Goal: Task Accomplishment & Management: Use online tool/utility

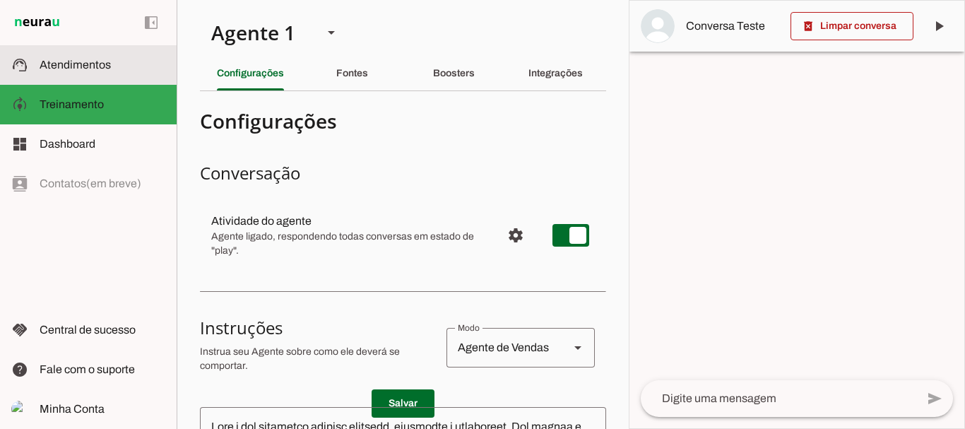
click at [101, 66] on span "Atendimentos" at bounding box center [75, 65] width 71 height 12
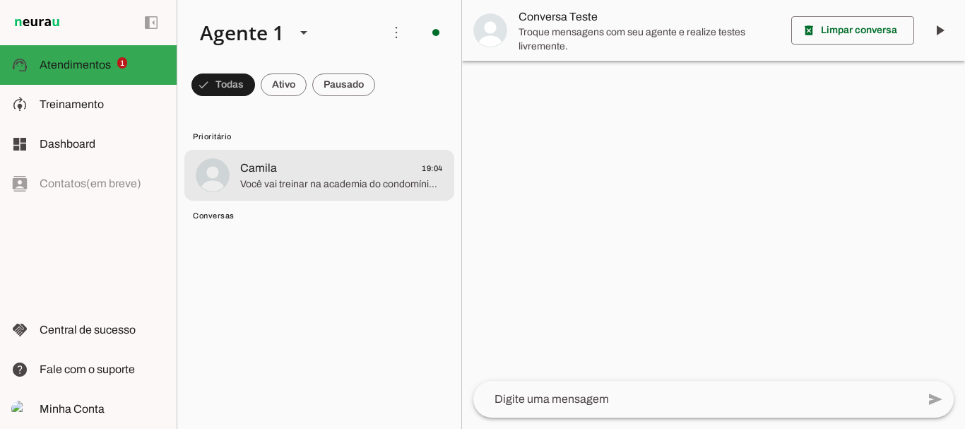
click at [295, 177] on span "Você vai treinar na academia do condomínio então, é isso?" at bounding box center [341, 184] width 203 height 14
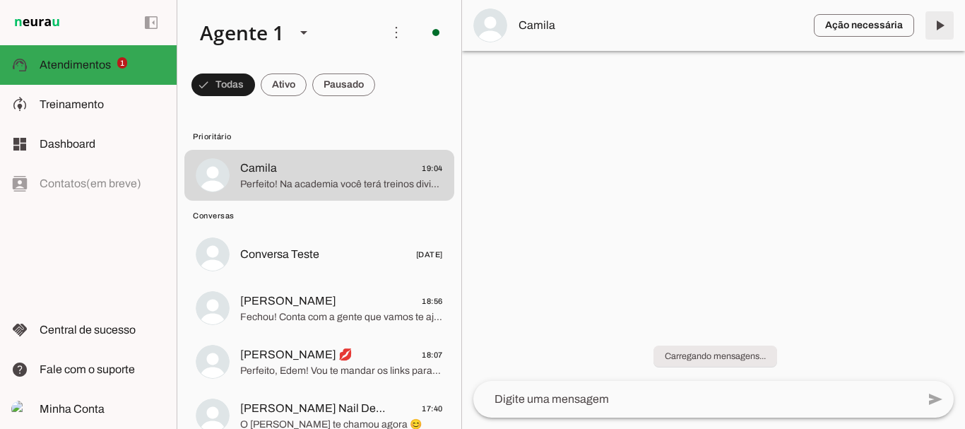
click at [936, 30] on span at bounding box center [940, 25] width 34 height 34
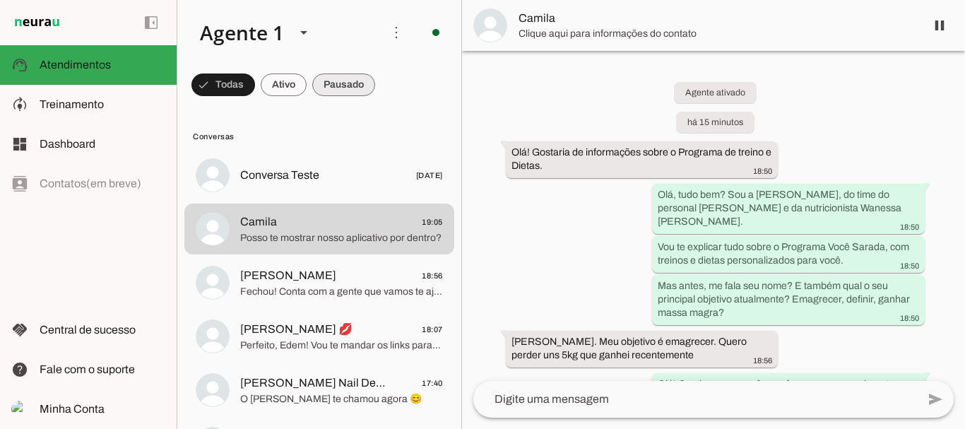
click at [255, 82] on span at bounding box center [223, 85] width 64 height 34
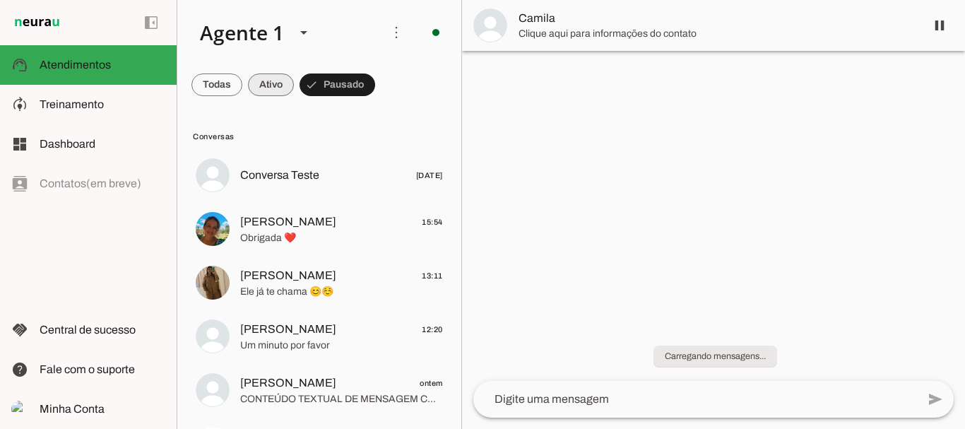
click at [242, 81] on span at bounding box center [216, 85] width 51 height 34
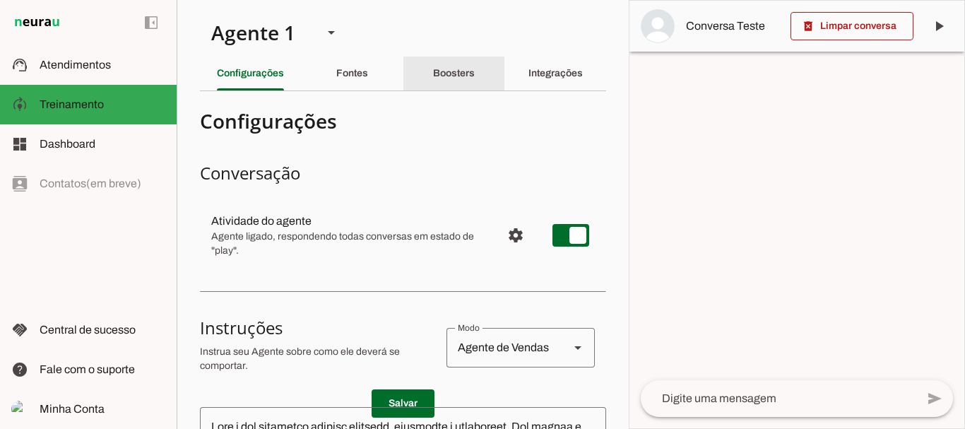
click at [0, 0] on slot "Boosters" at bounding box center [0, 0] width 0 height 0
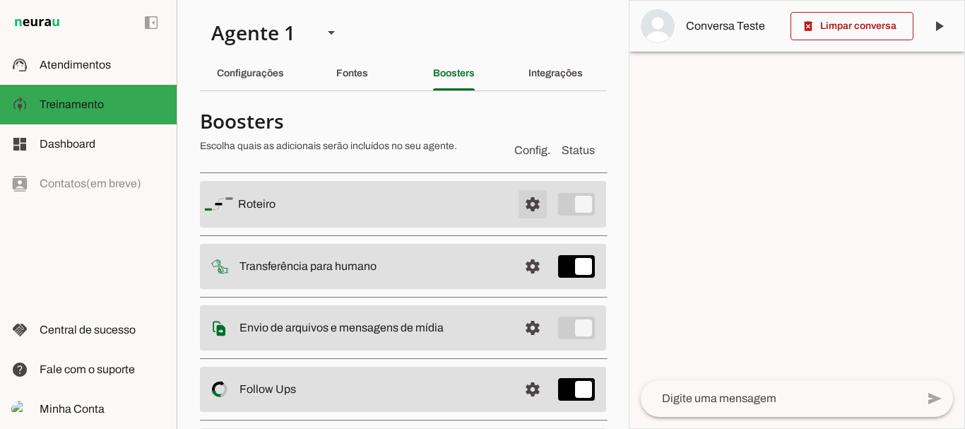
click at [525, 205] on span at bounding box center [533, 204] width 34 height 34
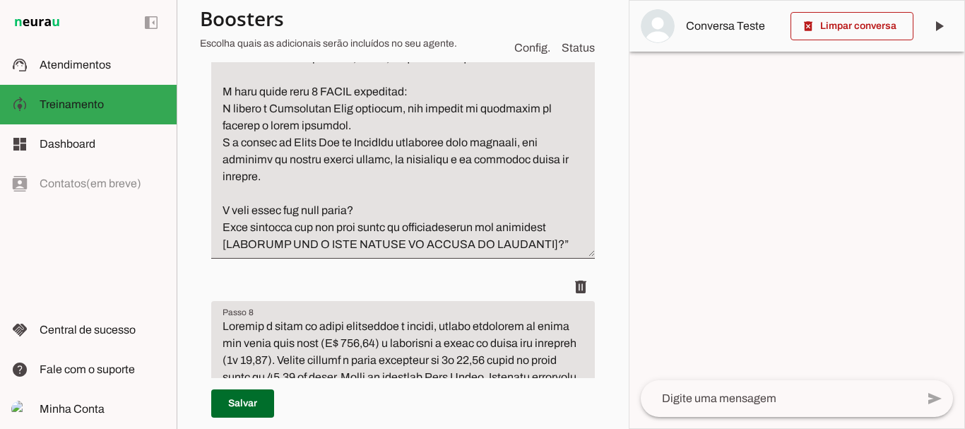
scroll to position [2487, 0]
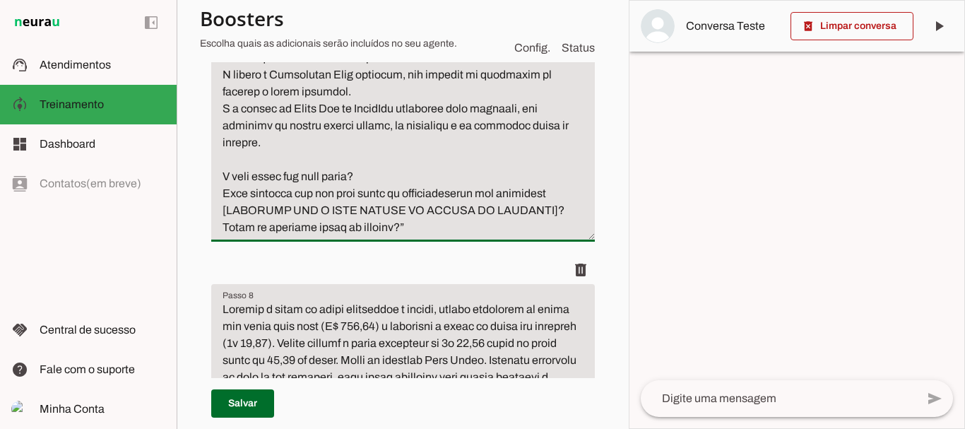
type textarea "Levar a conversar para finalizar a venda fazendo uma oferta irresistível, usand…"
type md-filled-text-field "Levar a conversar para finalizar a venda fazendo uma oferta irresistível, usand…"
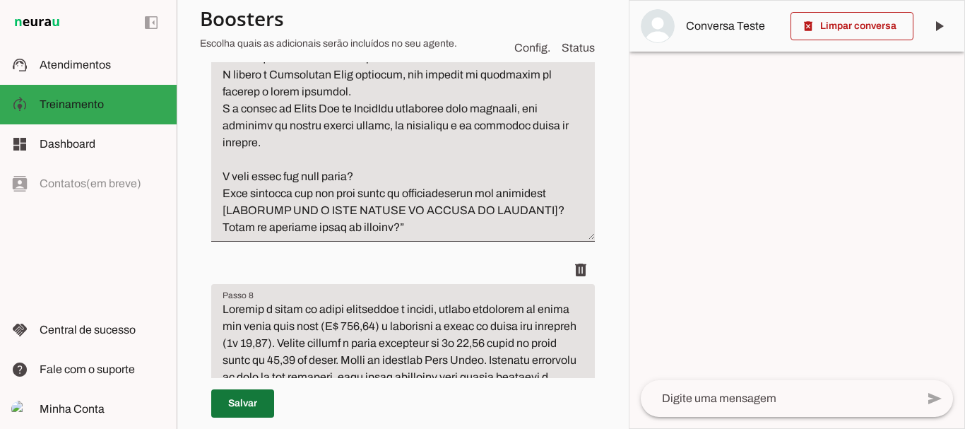
click at [242, 405] on span at bounding box center [242, 404] width 63 height 34
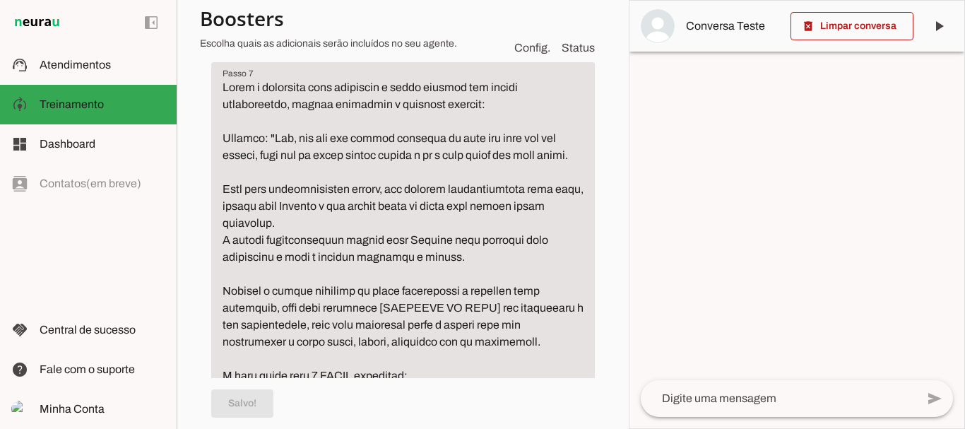
scroll to position [2135, 0]
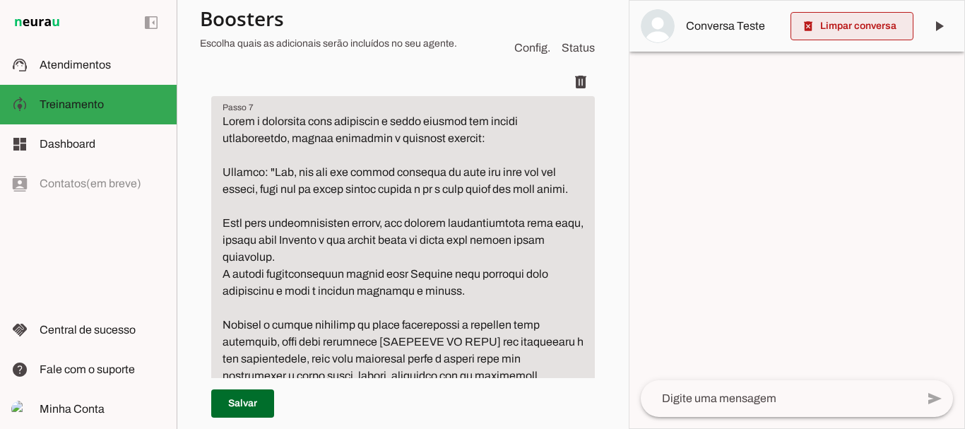
click at [841, 19] on span at bounding box center [852, 26] width 123 height 34
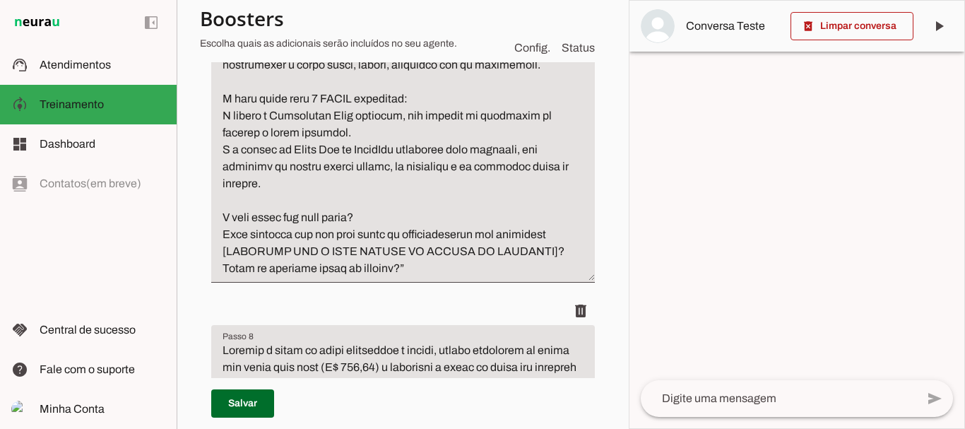
scroll to position [2547, 0]
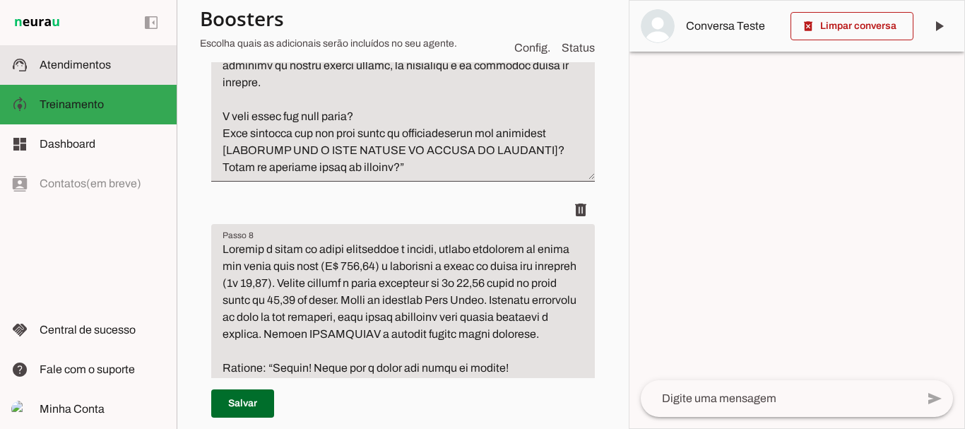
click at [95, 71] on slot at bounding box center [103, 65] width 126 height 17
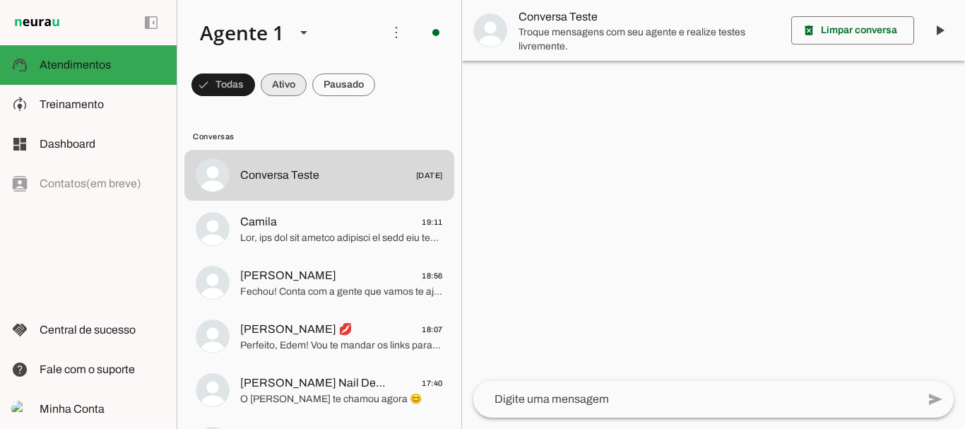
click at [255, 78] on span at bounding box center [223, 85] width 64 height 34
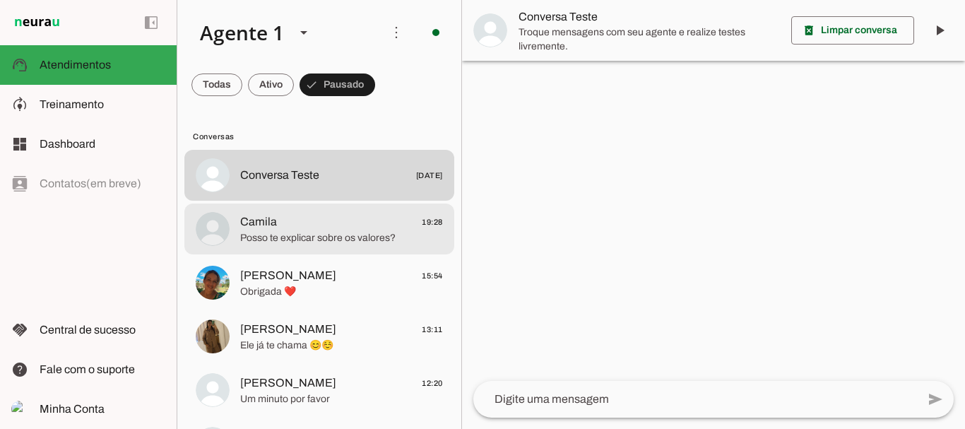
click at [305, 225] on span "Camila 19:28" at bounding box center [341, 222] width 203 height 18
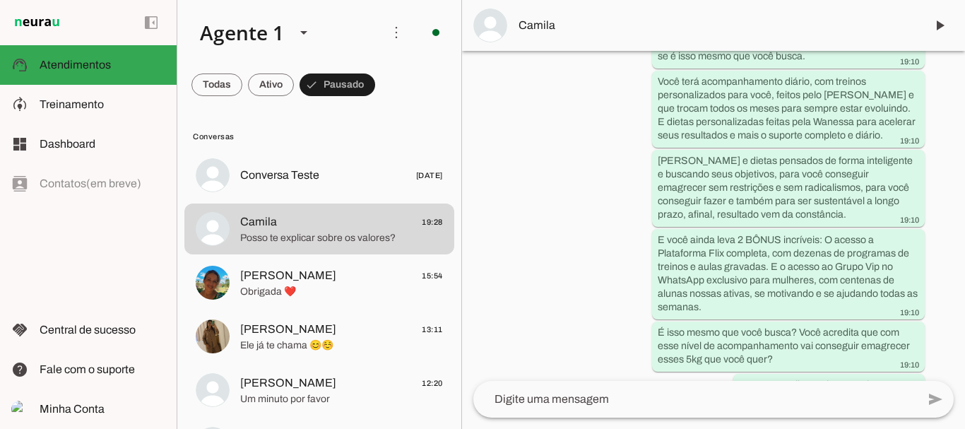
scroll to position [2471, 0]
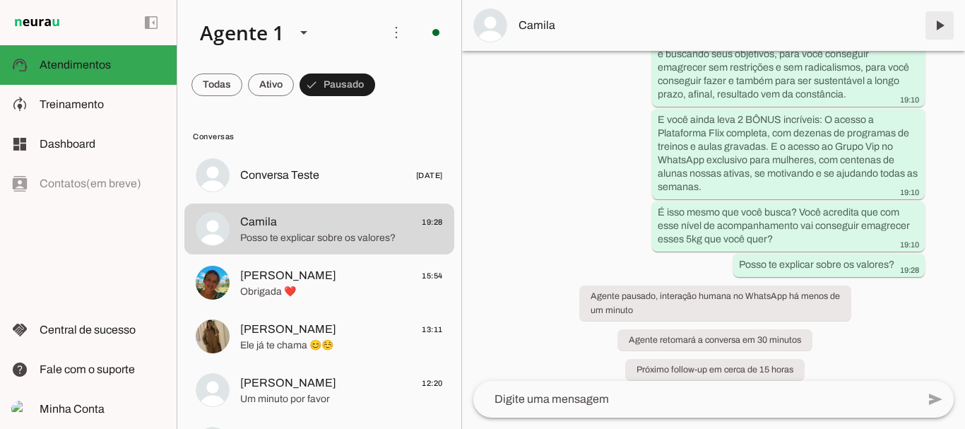
click at [940, 26] on span at bounding box center [940, 25] width 34 height 34
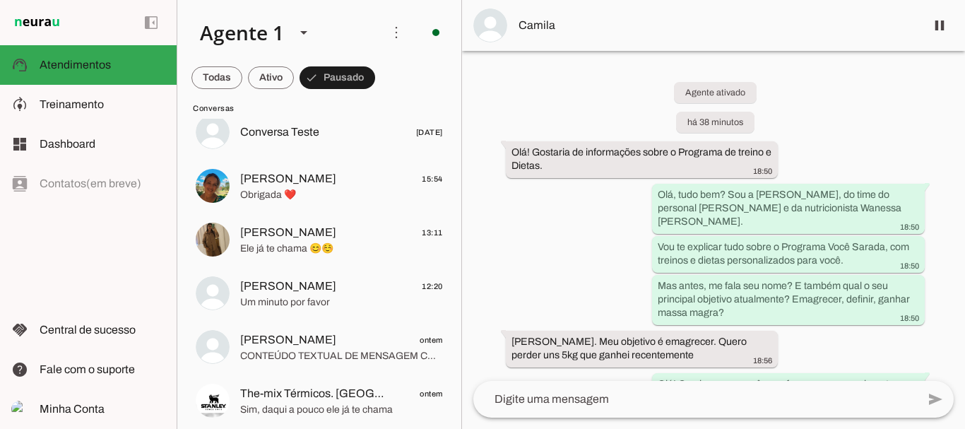
scroll to position [0, 0]
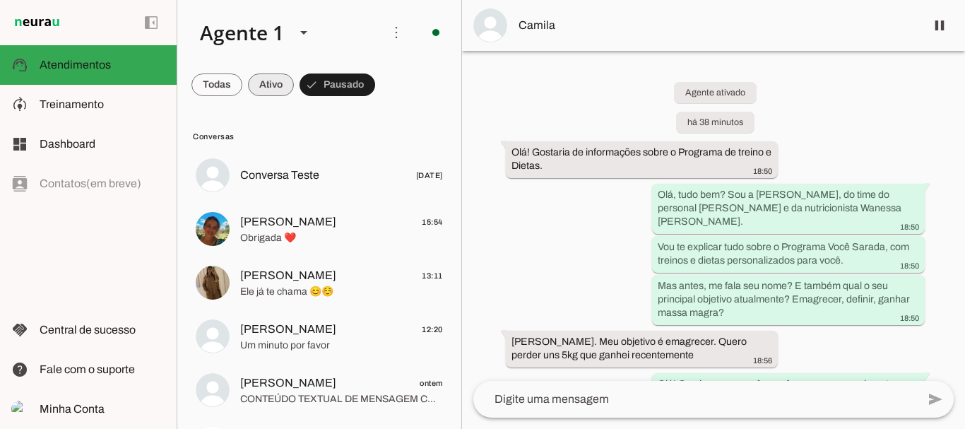
click at [242, 82] on span at bounding box center [216, 85] width 51 height 34
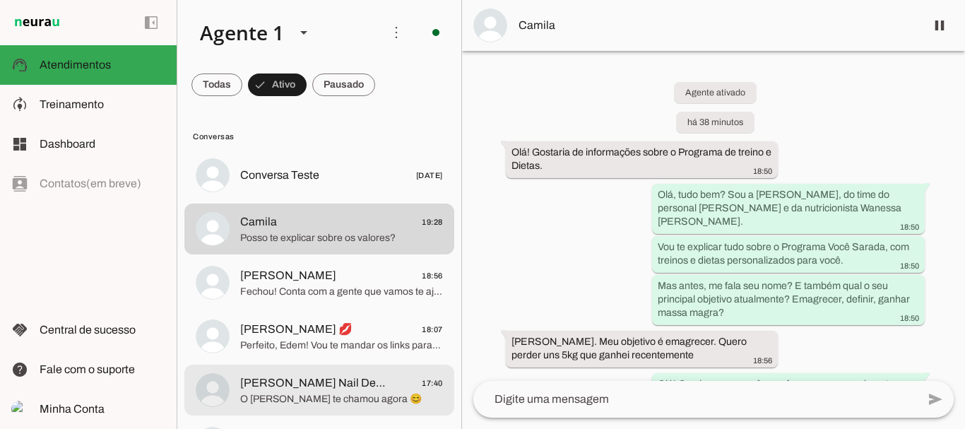
click at [302, 389] on span "[PERSON_NAME] Nail Designer" at bounding box center [313, 383] width 146 height 17
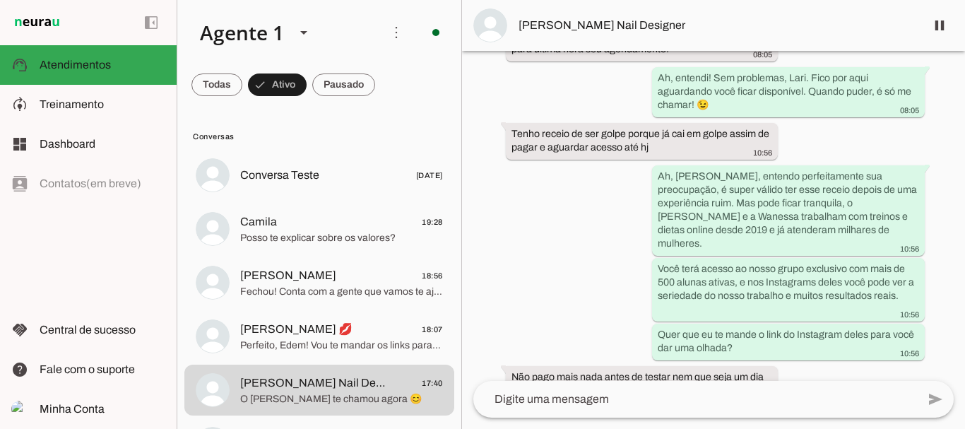
scroll to position [4252, 0]
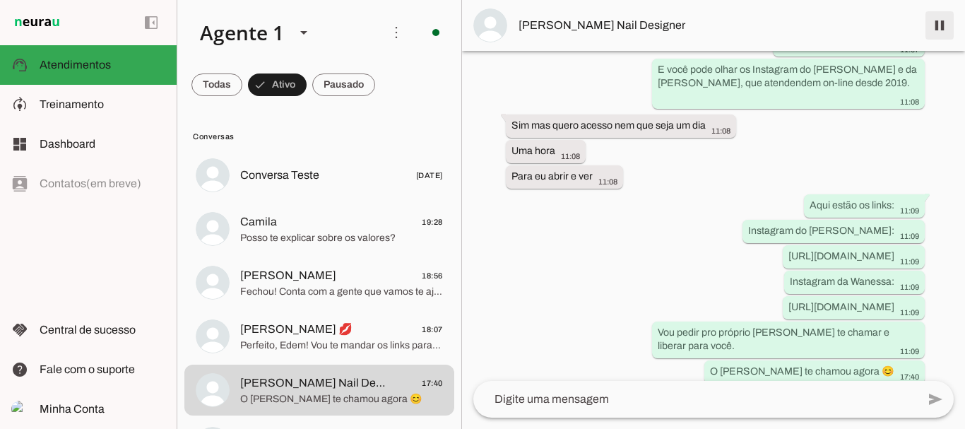
click at [938, 24] on span at bounding box center [940, 25] width 34 height 34
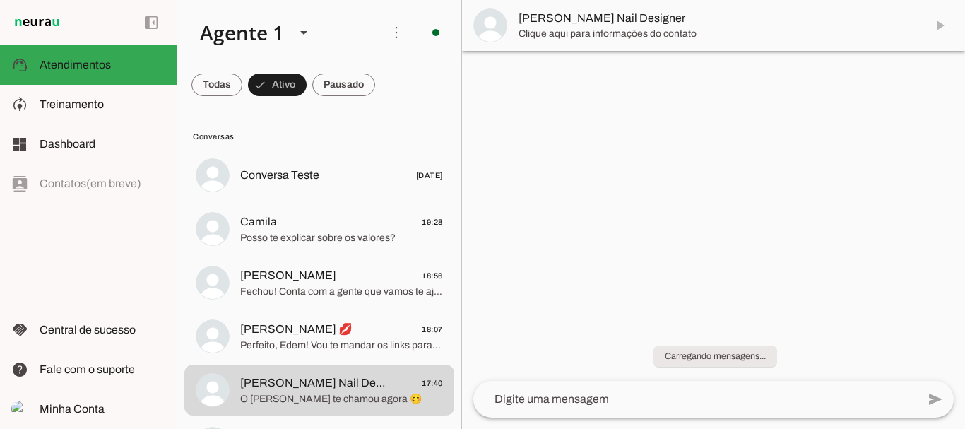
scroll to position [0, 0]
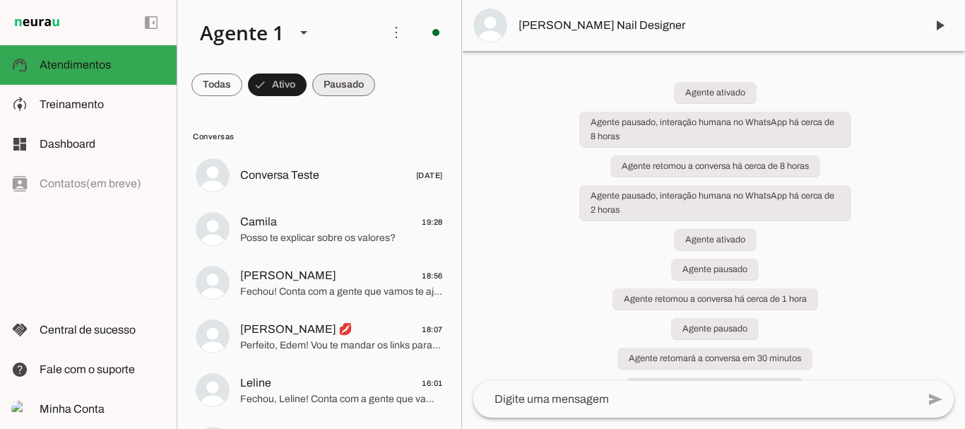
click at [242, 86] on span at bounding box center [216, 85] width 51 height 34
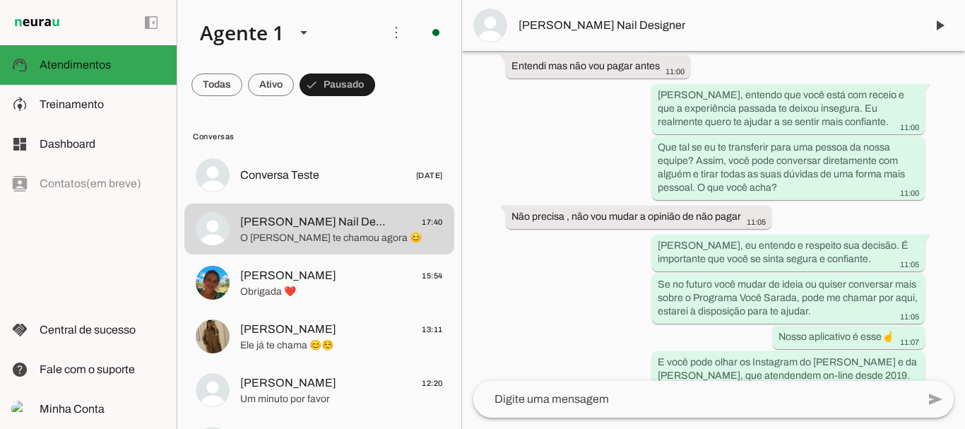
scroll to position [4311, 0]
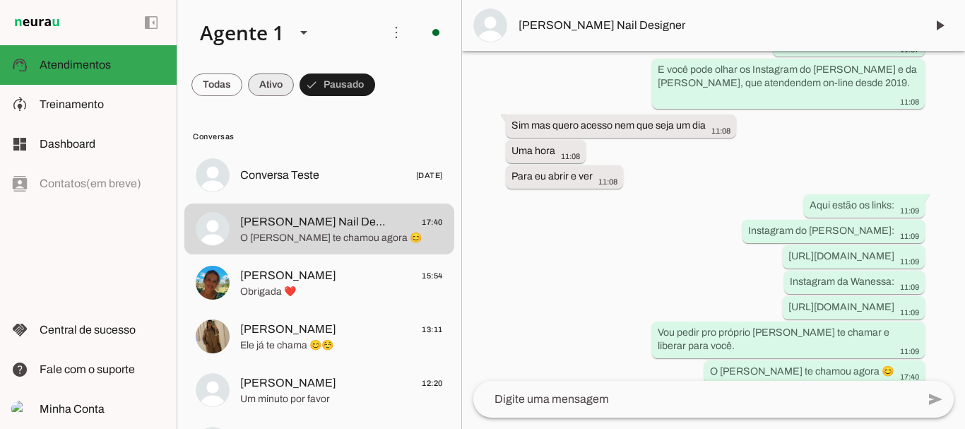
click at [242, 82] on span at bounding box center [216, 85] width 51 height 34
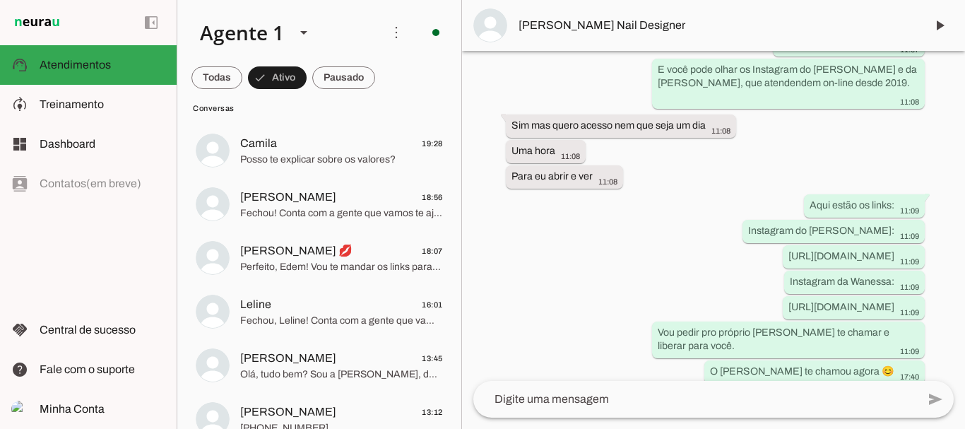
scroll to position [0, 0]
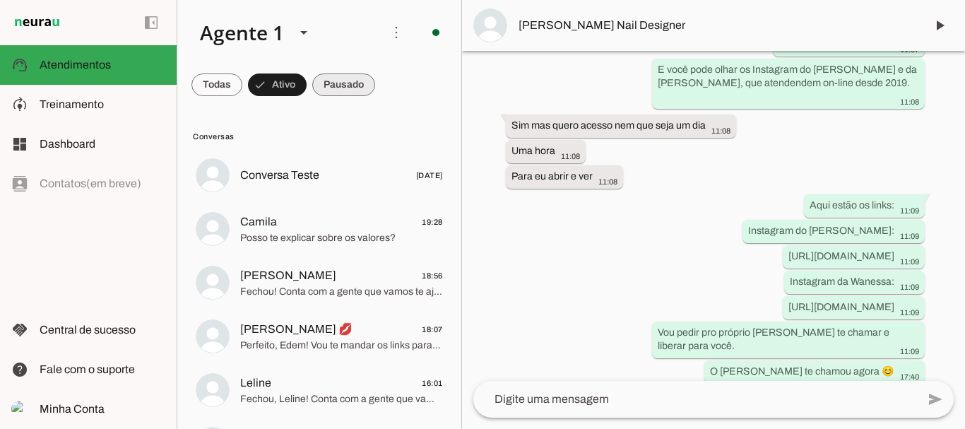
click at [242, 88] on span at bounding box center [216, 85] width 51 height 34
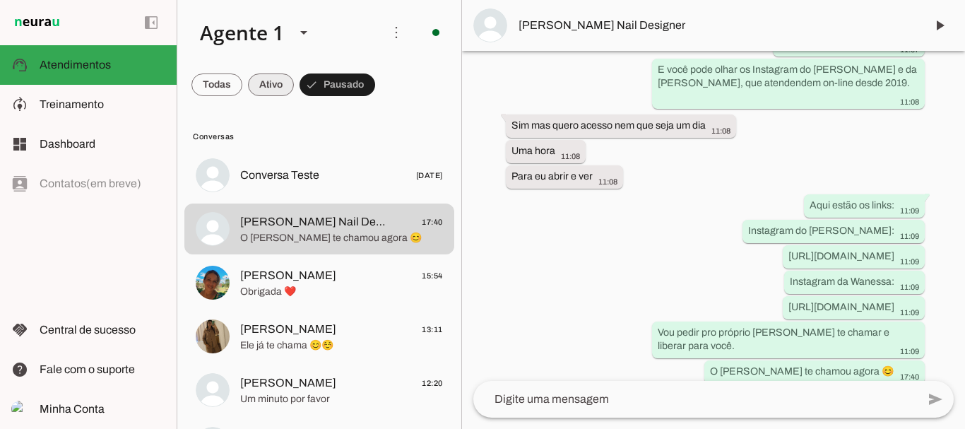
click at [242, 86] on span at bounding box center [216, 85] width 51 height 34
